Goal: Transaction & Acquisition: Purchase product/service

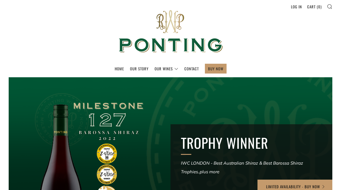
scroll to position [8, 0]
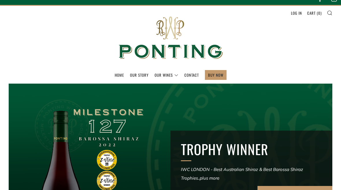
click at [217, 77] on link "BUY NOW" at bounding box center [215, 74] width 15 height 9
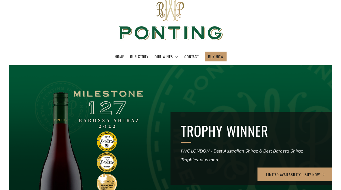
scroll to position [27, 0]
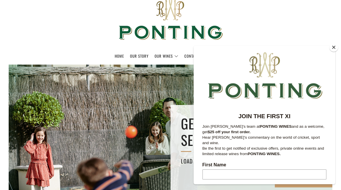
click at [336, 51] on button "Close" at bounding box center [333, 47] width 9 height 9
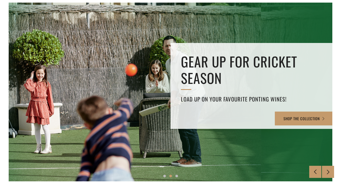
scroll to position [103, 0]
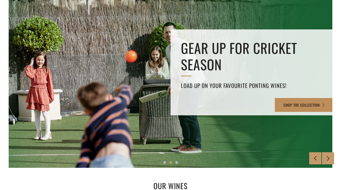
click at [307, 107] on link "SHOP THE COLLECTION" at bounding box center [304, 105] width 59 height 14
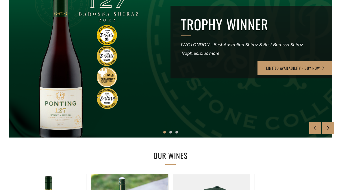
scroll to position [133, 0]
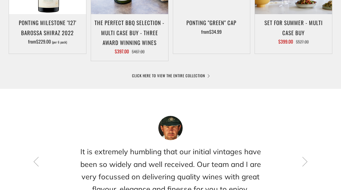
scroll to position [372, 0]
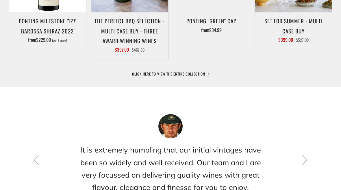
click at [187, 71] on link "CLICK HERE TO VIEW THE ENTIRE COLLECTION" at bounding box center [170, 74] width 77 height 6
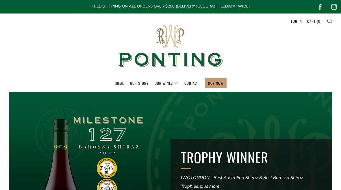
click at [295, 21] on link "Log in" at bounding box center [296, 20] width 11 height 9
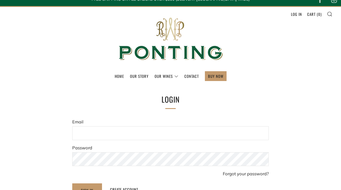
scroll to position [7, 0]
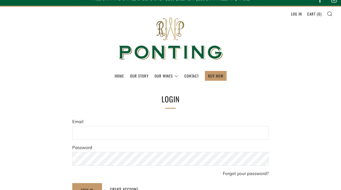
click at [122, 190] on link "Create account" at bounding box center [124, 190] width 28 height 8
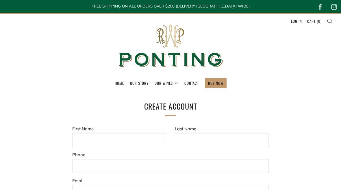
click at [102, 146] on input "First Name" at bounding box center [119, 140] width 94 height 14
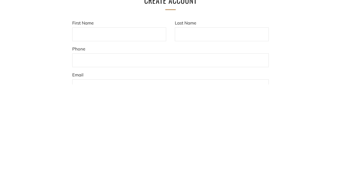
type input "J"
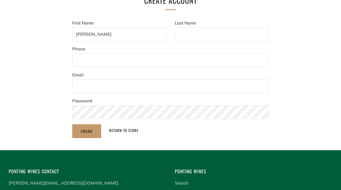
type input "[PERSON_NAME]"
click at [215, 31] on input "Last Name" at bounding box center [222, 34] width 94 height 14
type input "Beaumont"
click at [147, 64] on input"] "text" at bounding box center [170, 60] width 196 height 14
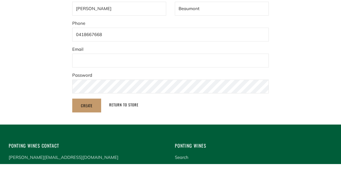
type input"] "0418667668"
click at [122, 80] on input "Email" at bounding box center [170, 87] width 196 height 14
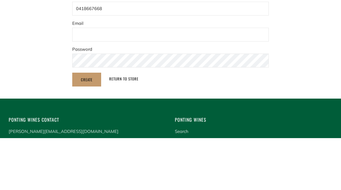
scroll to position [158, 0]
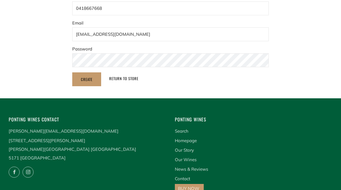
type input "digga2@bigpond.com"
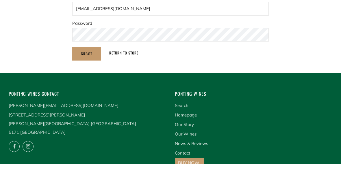
click at [91, 73] on input "Create" at bounding box center [86, 80] width 29 height 14
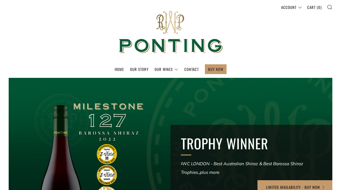
scroll to position [14, 0]
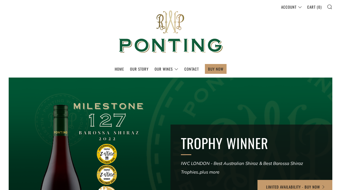
click at [0, 0] on link "Account" at bounding box center [0, 0] width 0 height 0
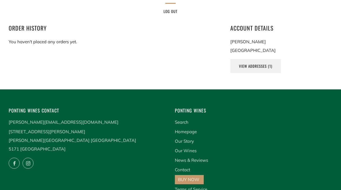
scroll to position [125, 0]
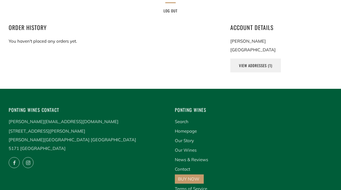
click at [259, 68] on link "View Addresses (1)" at bounding box center [255, 66] width 51 height 14
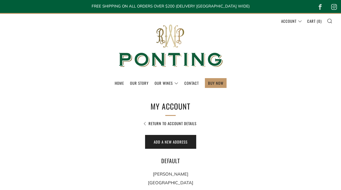
click at [220, 86] on link "BUY NOW" at bounding box center [215, 83] width 15 height 9
click at [119, 82] on link "Home" at bounding box center [119, 83] width 9 height 9
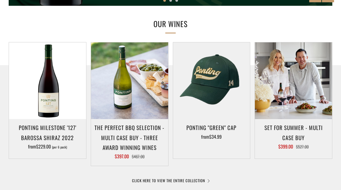
scroll to position [265, 0]
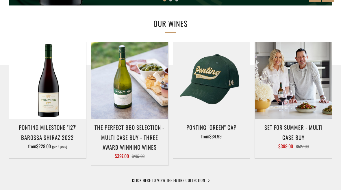
click at [131, 134] on h3 "The perfect BBQ selection - MULTI CASE BUY - Three award winning wines" at bounding box center [129, 137] width 71 height 30
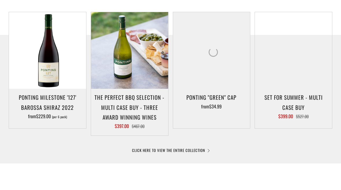
scroll to position [295, 0]
